Goal: Transaction & Acquisition: Download file/media

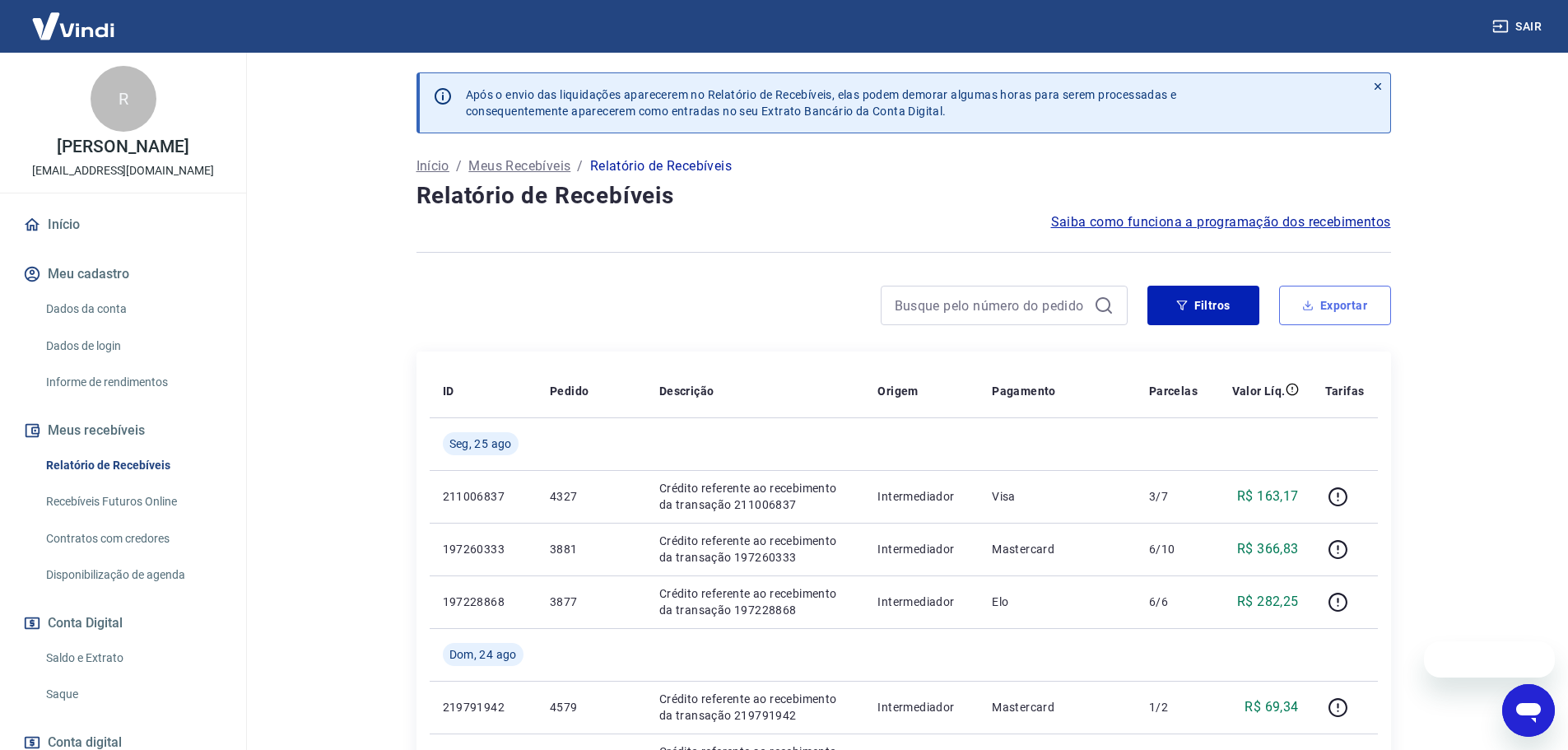
click at [1335, 297] on button "Exportar" at bounding box center [1335, 305] width 112 height 39
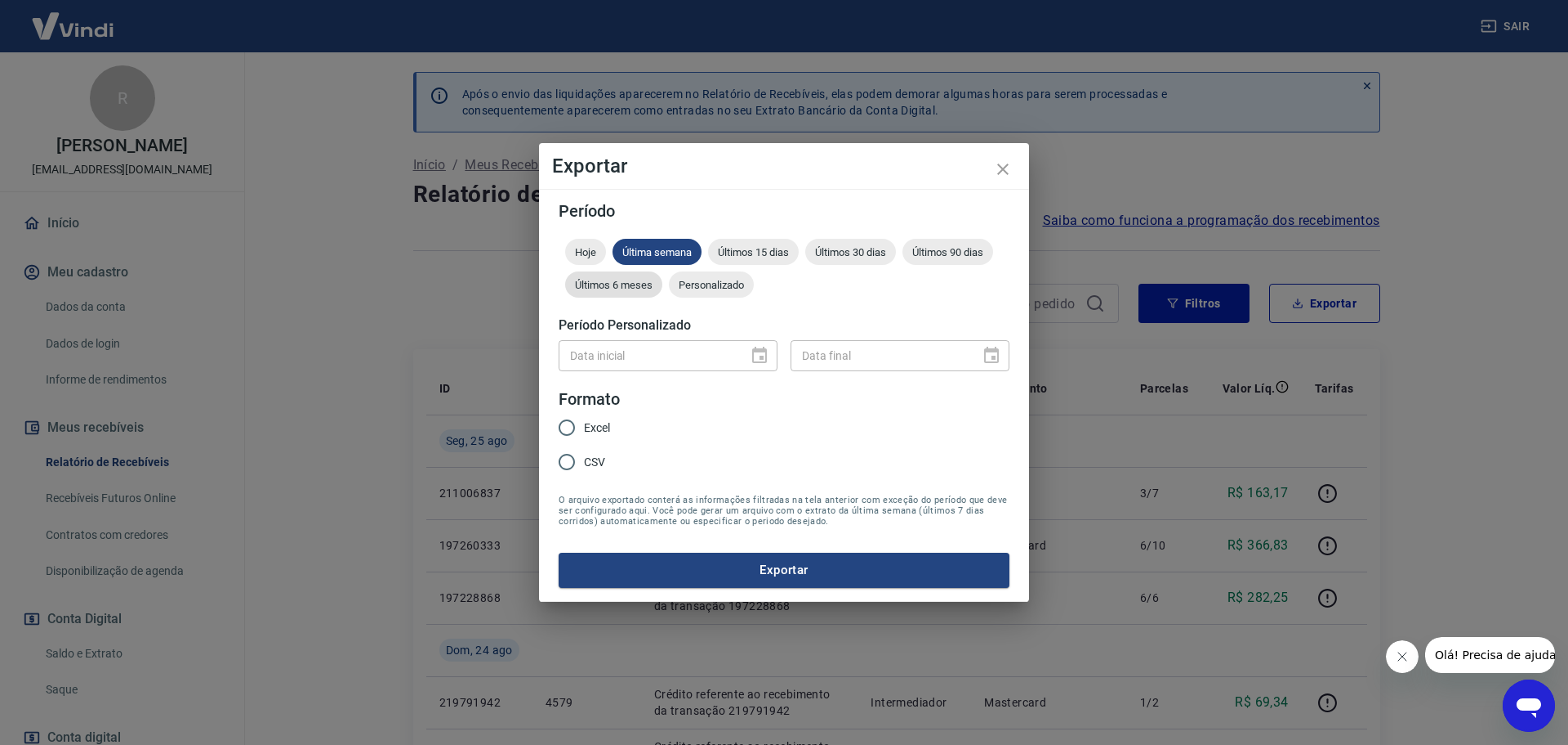
click at [637, 279] on span "Últimos 6 meses" at bounding box center [613, 284] width 97 height 12
click at [566, 427] on input "Excel" at bounding box center [567, 428] width 35 height 35
radio input "true"
click at [645, 565] on button "Exportar" at bounding box center [784, 570] width 451 height 35
